Goal: Information Seeking & Learning: Learn about a topic

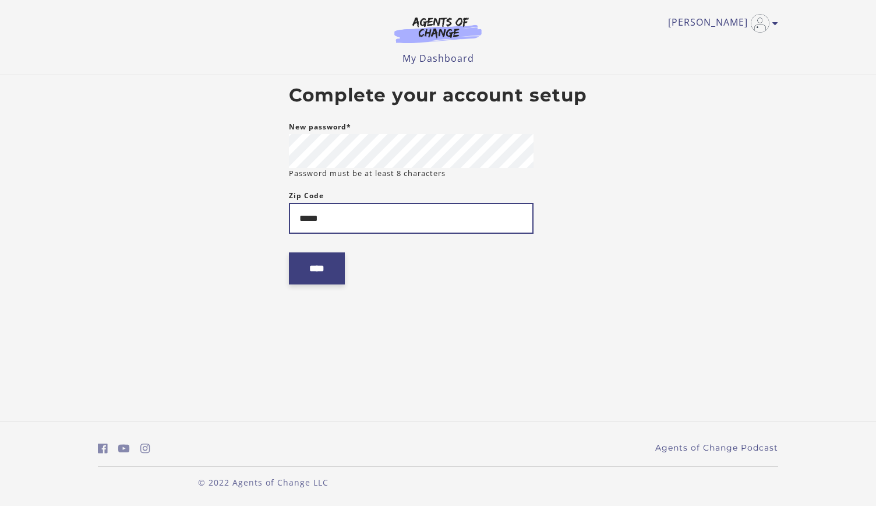
type input "*****"
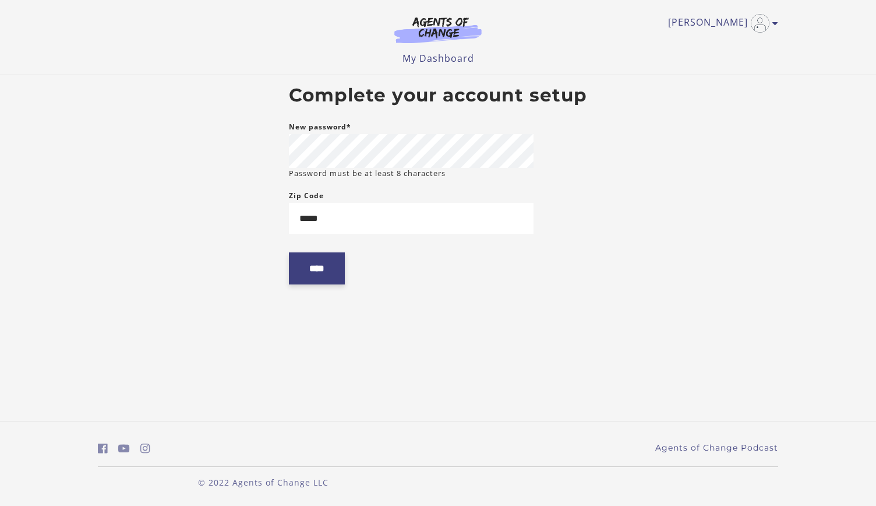
click at [329, 262] on input "****" at bounding box center [317, 268] width 56 height 32
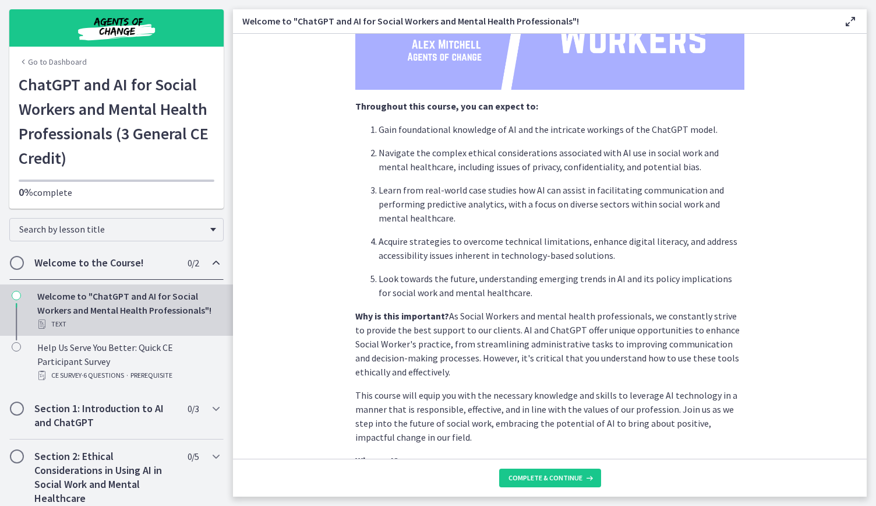
scroll to position [465, 0]
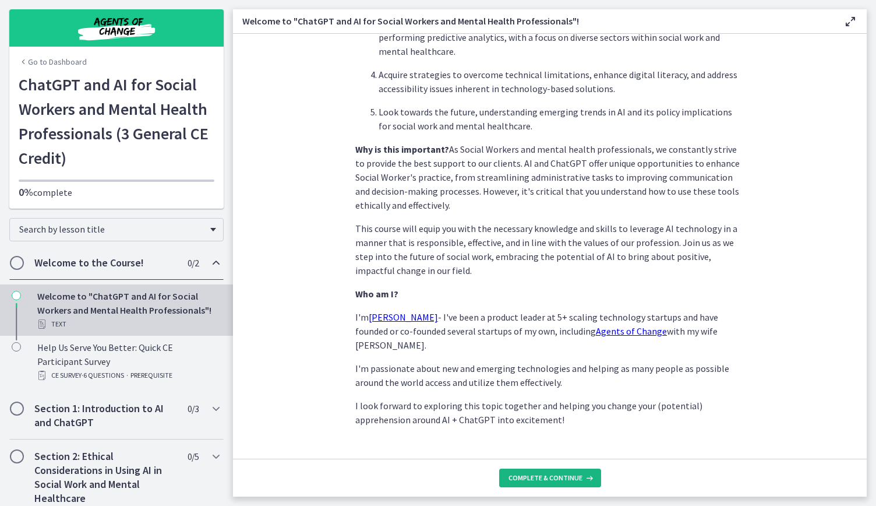
click at [518, 473] on span "Complete & continue" at bounding box center [546, 477] width 74 height 9
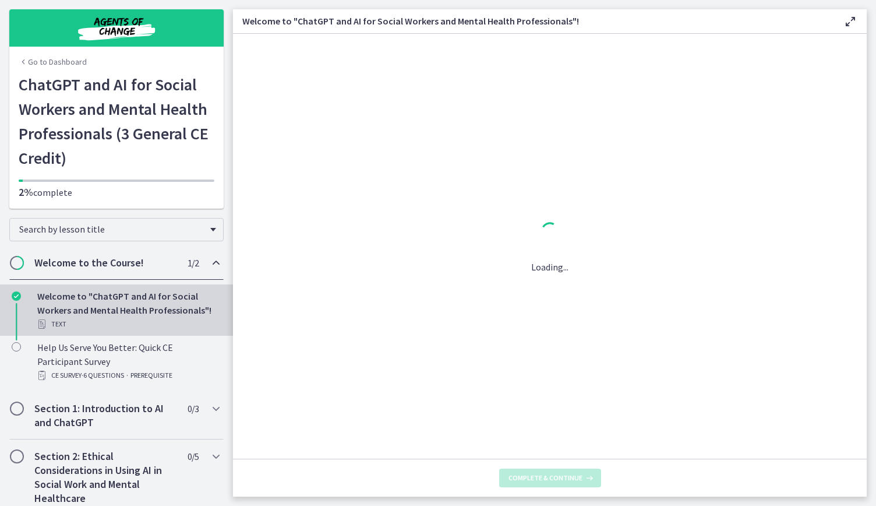
scroll to position [0, 0]
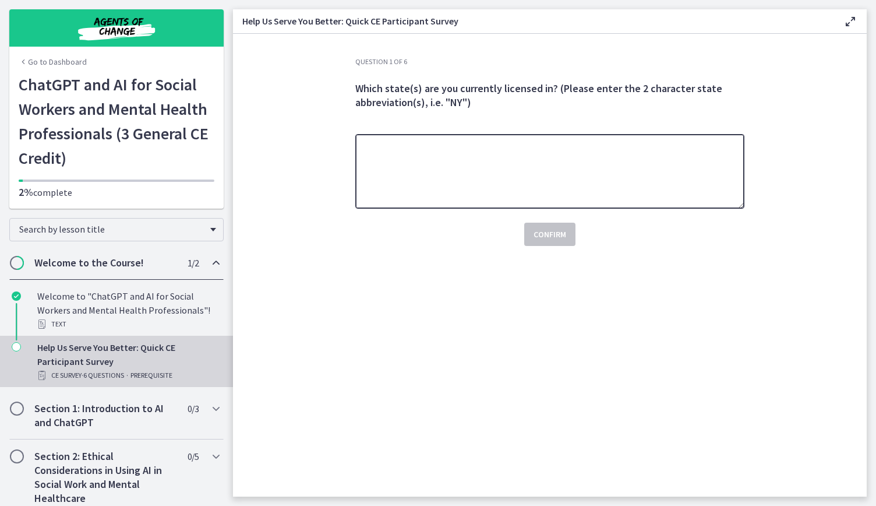
click at [467, 173] on textarea at bounding box center [549, 171] width 389 height 75
type textarea "**"
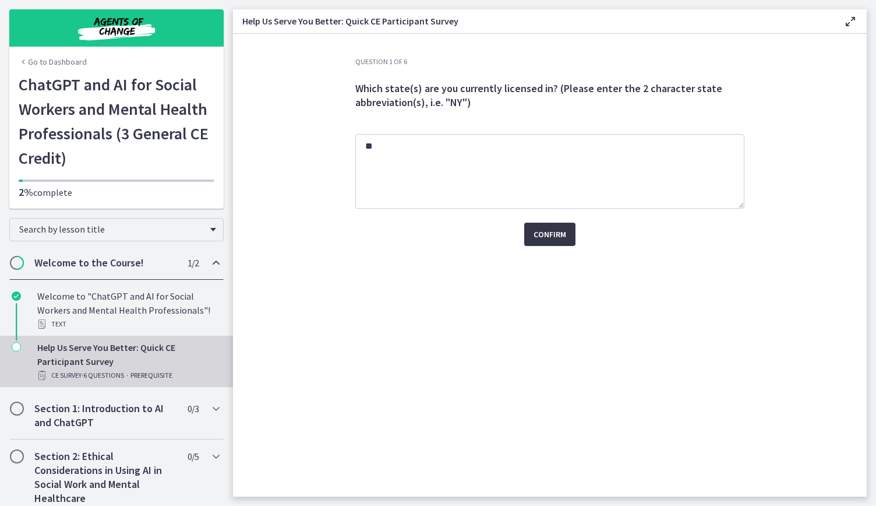
click at [555, 238] on span "Confirm" at bounding box center [550, 234] width 33 height 14
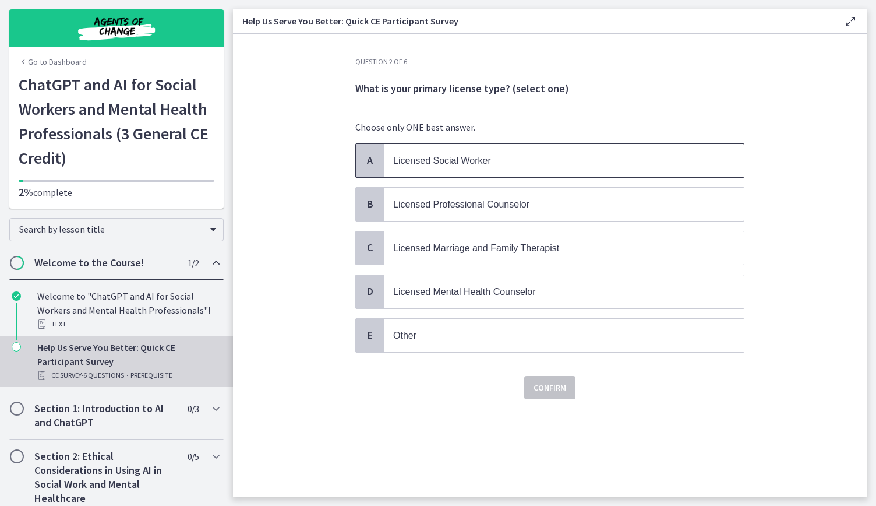
click at [471, 165] on p "Licensed Social Worker" at bounding box center [552, 160] width 318 height 15
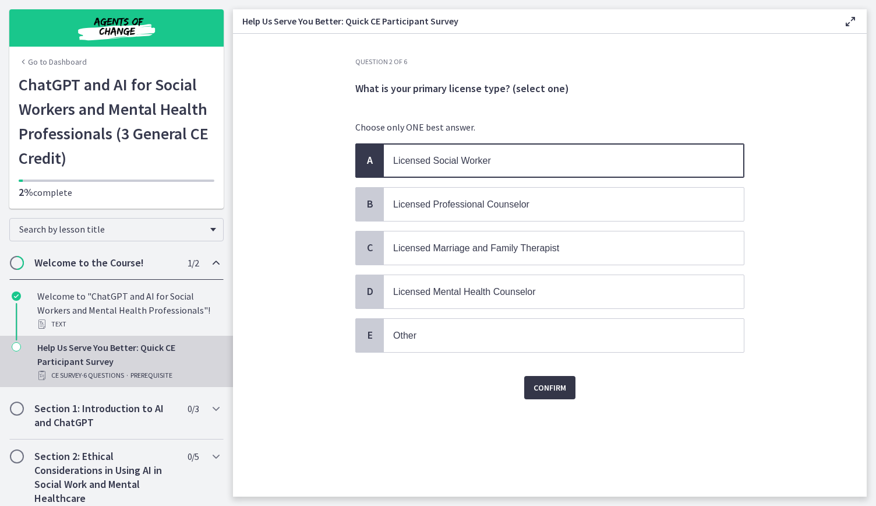
click at [547, 387] on span "Confirm" at bounding box center [550, 387] width 33 height 14
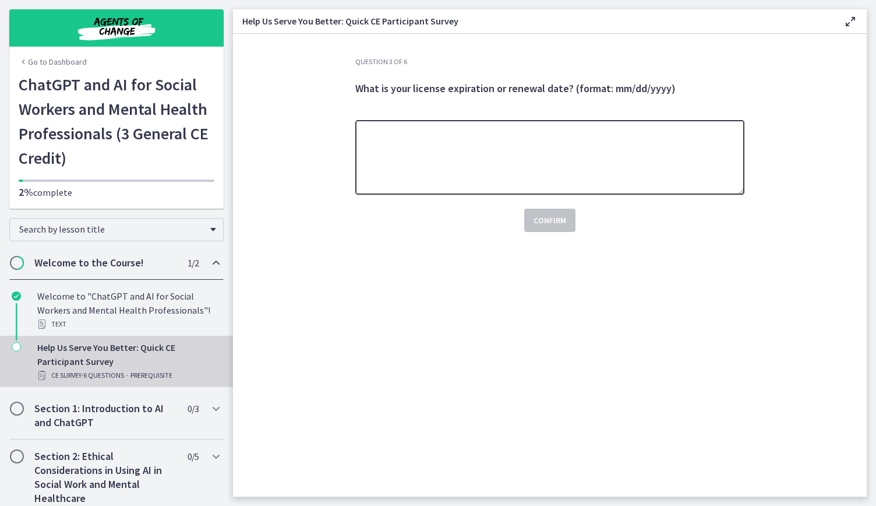
click at [467, 137] on textarea at bounding box center [549, 157] width 389 height 75
type textarea "*********"
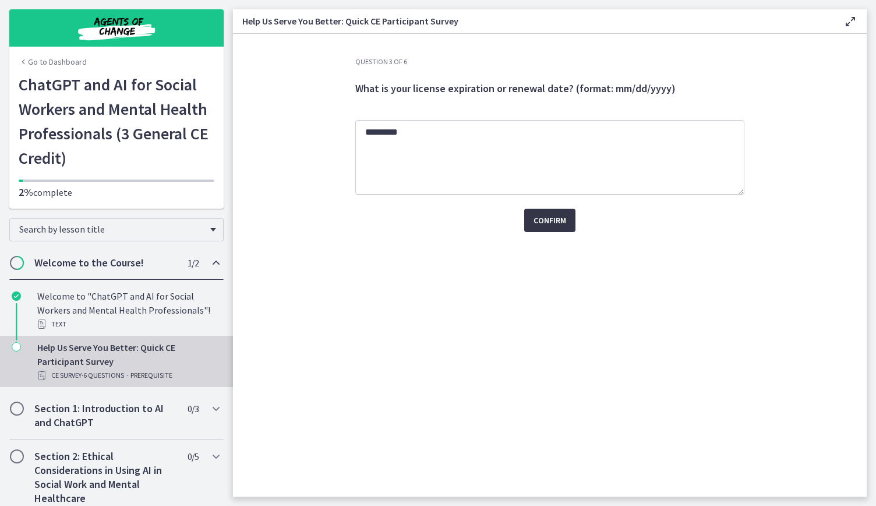
click at [548, 220] on span "Confirm" at bounding box center [550, 220] width 33 height 14
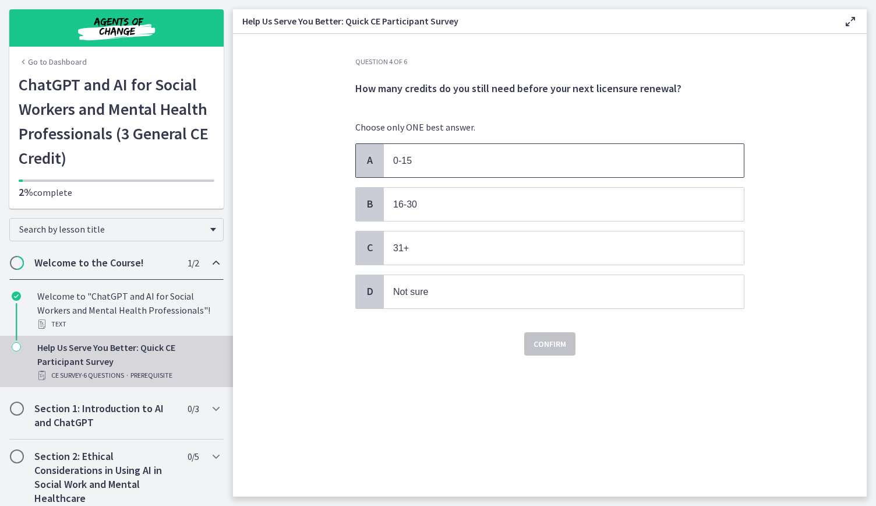
click at [485, 151] on span "0-15" at bounding box center [564, 160] width 360 height 33
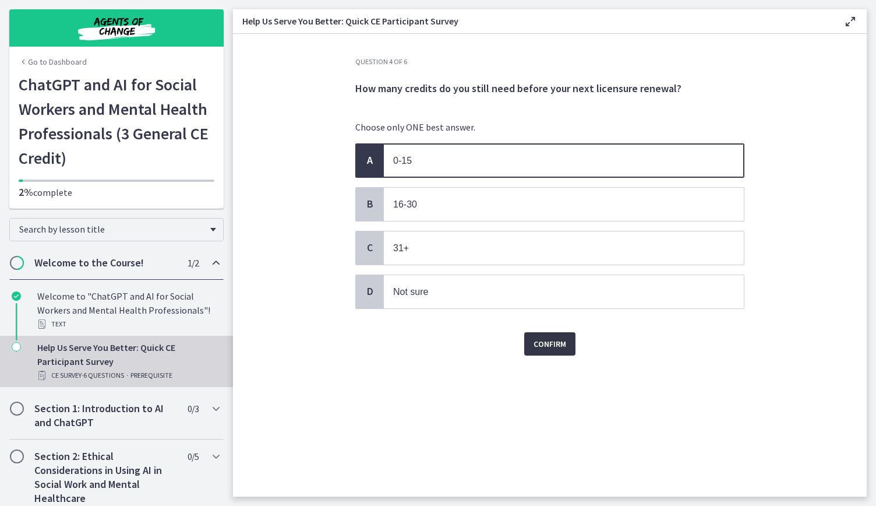
click at [542, 345] on span "Confirm" at bounding box center [550, 344] width 33 height 14
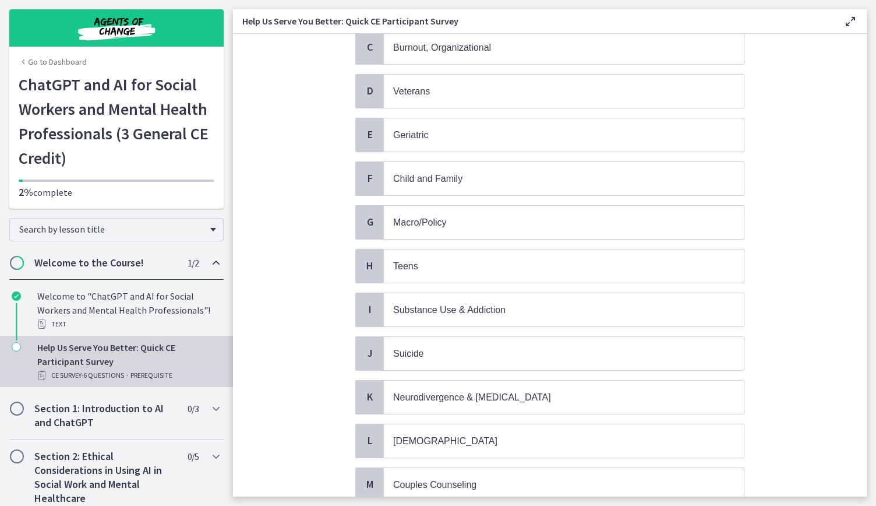
scroll to position [198, 0]
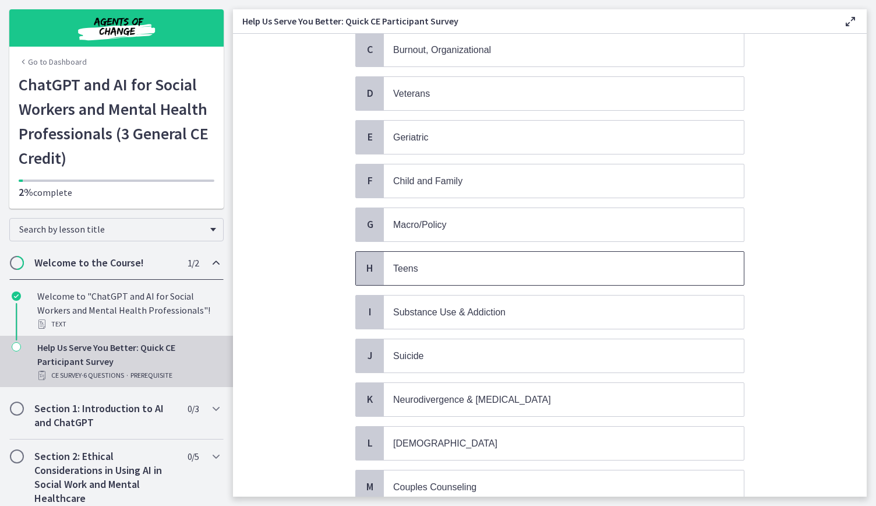
click at [406, 270] on span "Teens" at bounding box center [564, 268] width 360 height 33
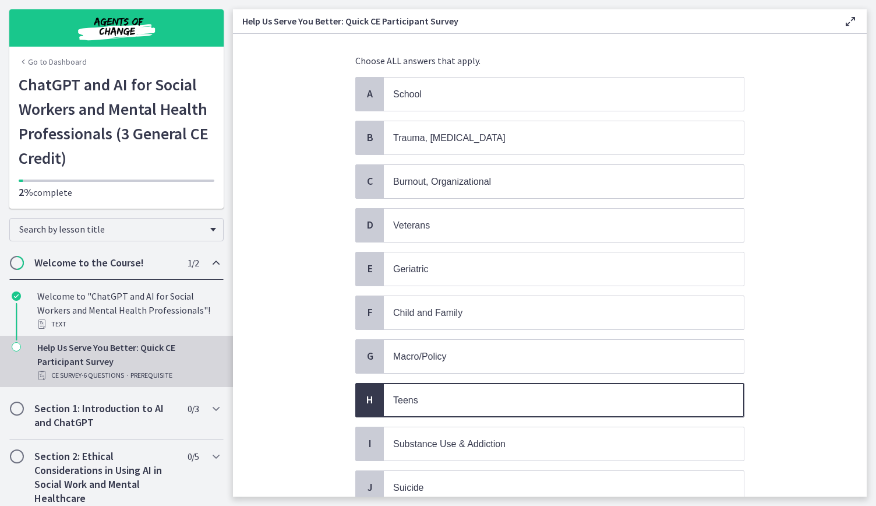
scroll to position [372, 0]
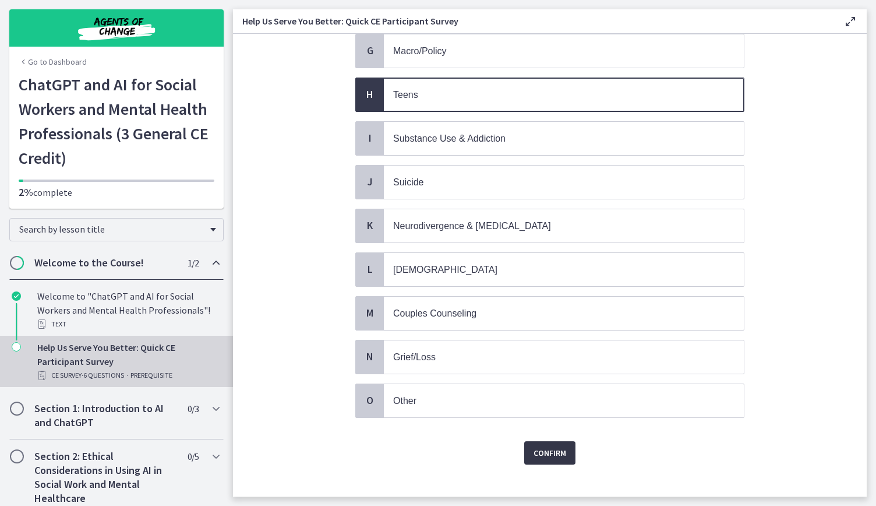
click at [534, 446] on span "Confirm" at bounding box center [550, 453] width 33 height 14
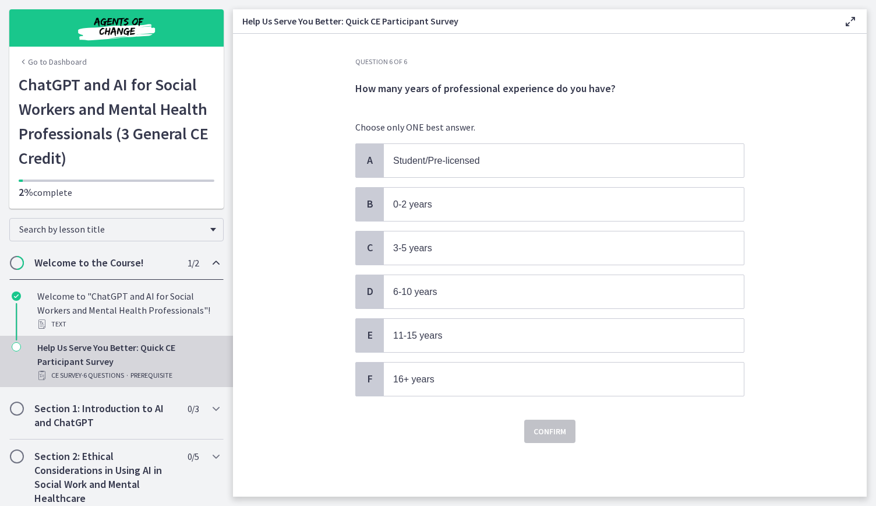
scroll to position [0, 0]
click at [408, 295] on span "6-10 years" at bounding box center [564, 291] width 360 height 33
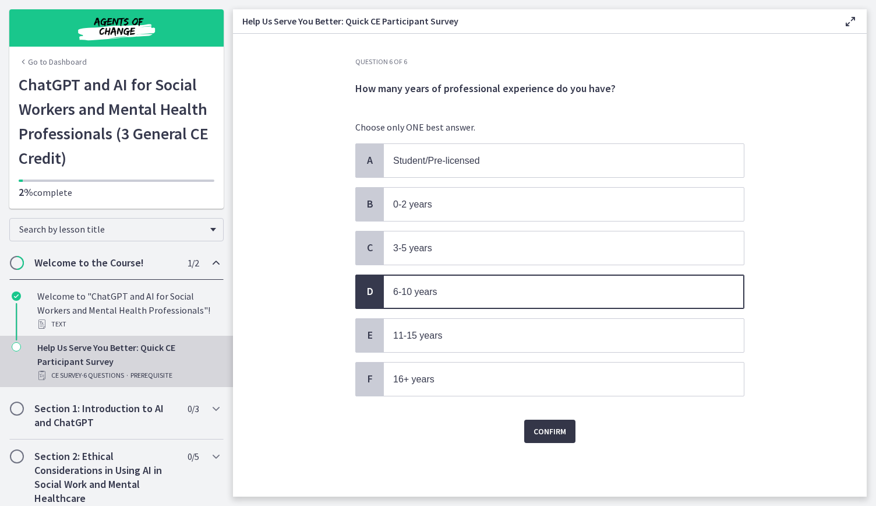
click at [548, 424] on span "Confirm" at bounding box center [550, 431] width 33 height 14
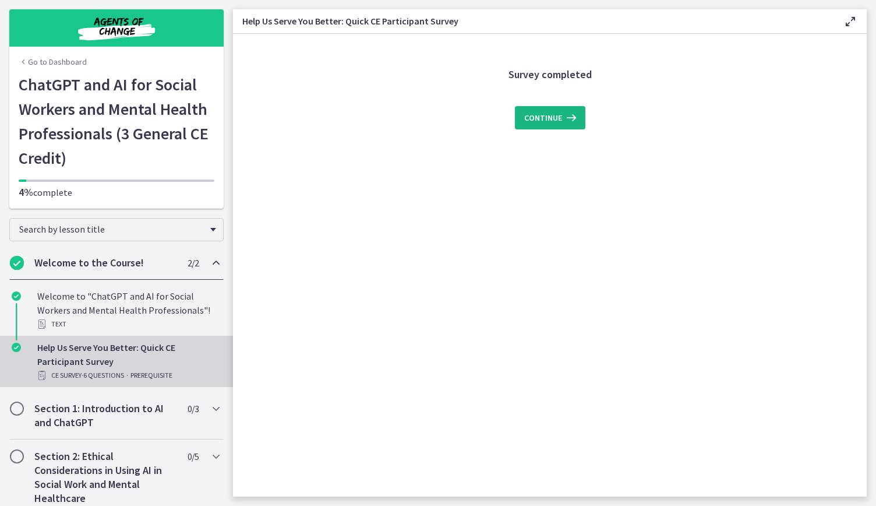
click at [552, 121] on span "Continue" at bounding box center [543, 118] width 38 height 14
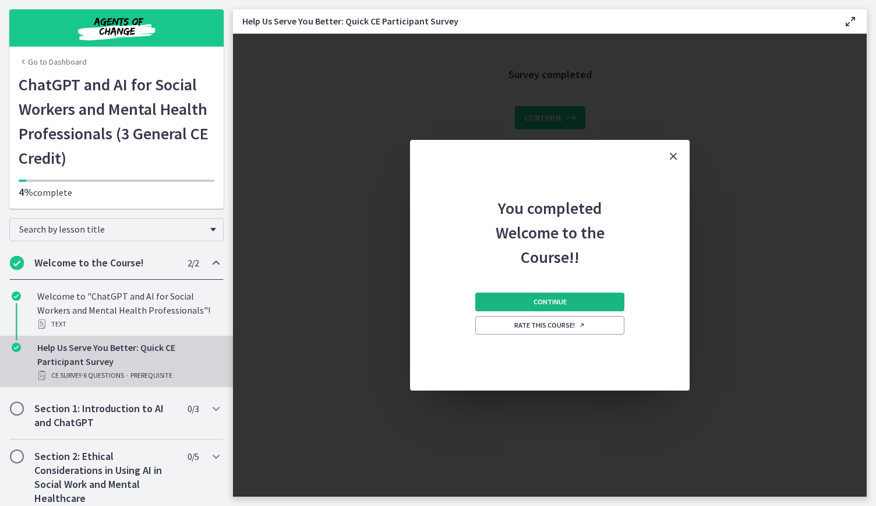
click at [570, 302] on button "Continue" at bounding box center [549, 301] width 149 height 19
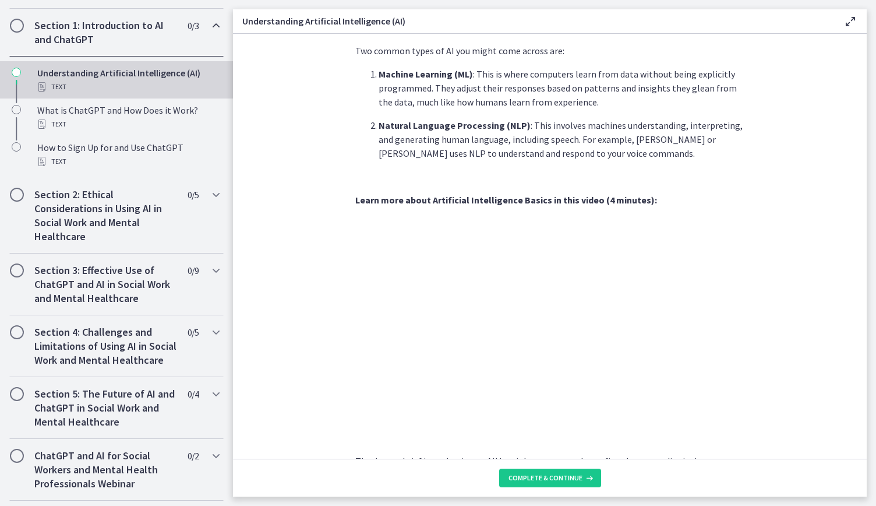
scroll to position [432, 0]
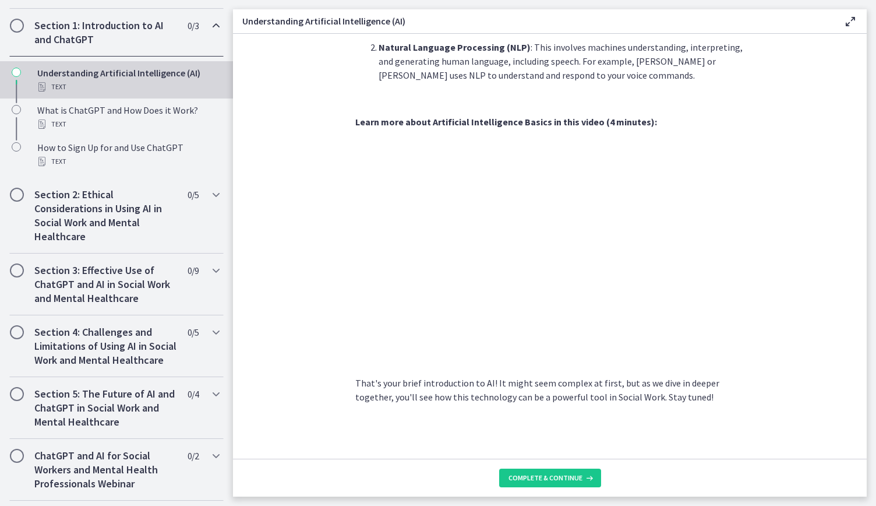
click at [805, 253] on section "AI is essentially a branch of computer science aiming to build machines that mi…" at bounding box center [550, 246] width 634 height 425
